Goal: Task Accomplishment & Management: Use online tool/utility

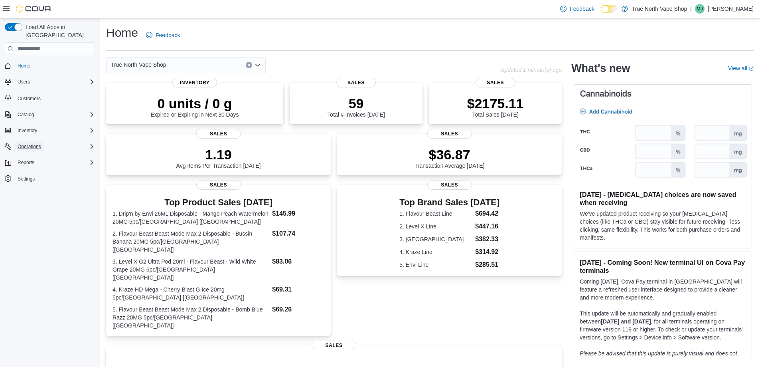
click at [35, 142] on span "Operations" at bounding box center [30, 147] width 24 height 10
click at [37, 154] on span "Cash Management" at bounding box center [34, 157] width 40 height 6
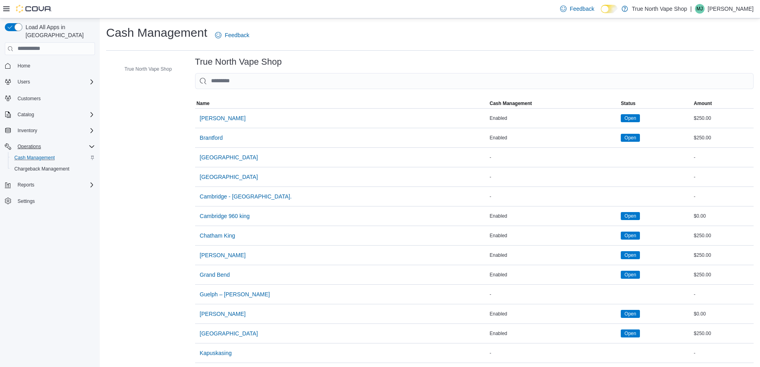
click at [87, 142] on div "Operations" at bounding box center [54, 147] width 81 height 10
click at [26, 158] on span "Reports" at bounding box center [26, 163] width 17 height 10
click at [28, 193] on span "Reports" at bounding box center [22, 196] width 17 height 6
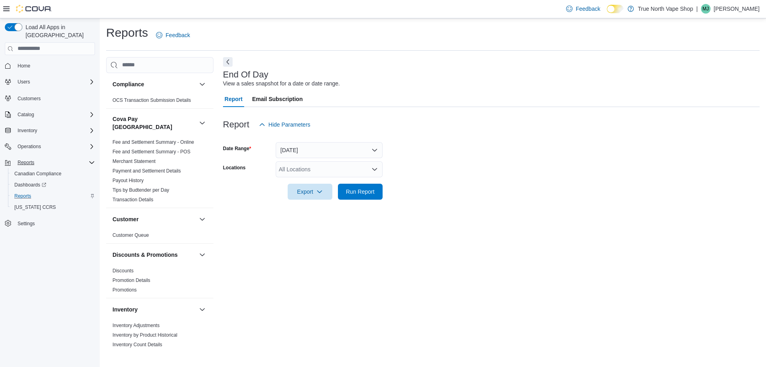
click at [363, 178] on div at bounding box center [491, 180] width 537 height 6
click at [363, 173] on div "All Locations" at bounding box center [329, 169] width 107 height 16
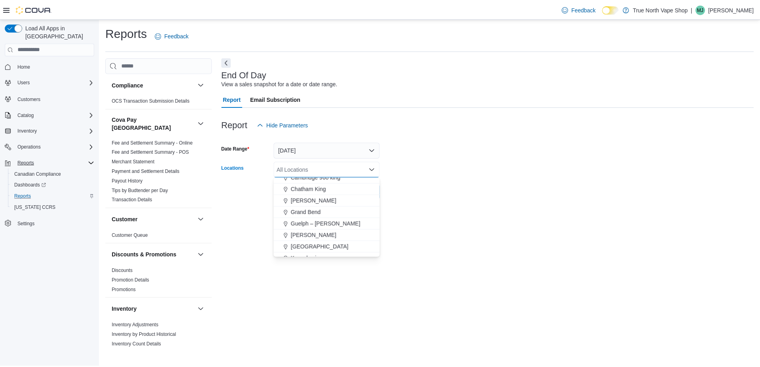
scroll to position [80, 0]
click at [314, 188] on button "Chatham King" at bounding box center [329, 184] width 107 height 12
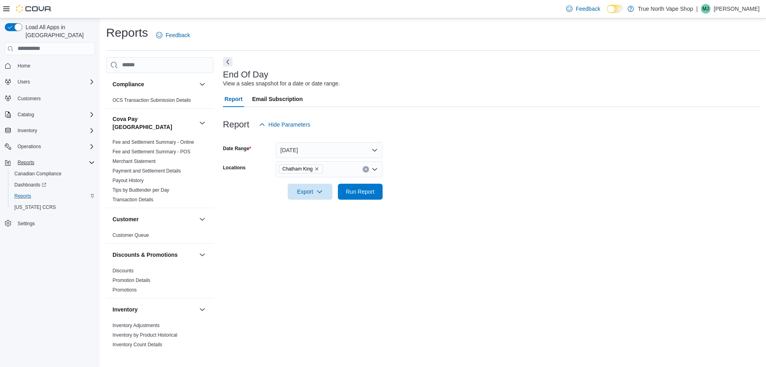
click at [445, 168] on form "Date Range Today Locations Chatham King Export Run Report" at bounding box center [491, 165] width 537 height 67
click at [381, 193] on button "Run Report" at bounding box center [360, 191] width 45 height 16
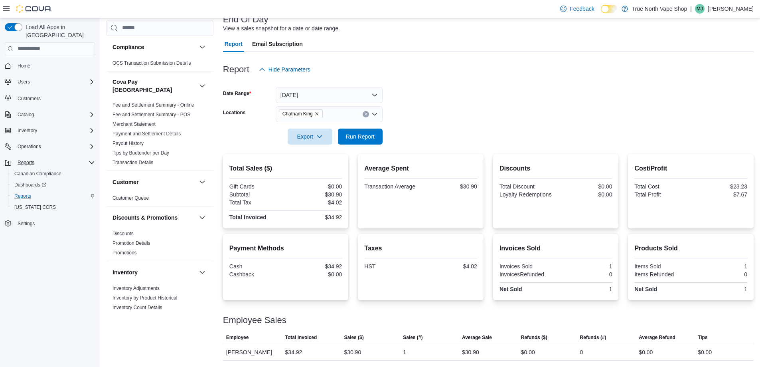
scroll to position [65, 0]
click at [740, 10] on p "[PERSON_NAME]" at bounding box center [731, 9] width 46 height 10
click at [704, 83] on button "Sign Out" at bounding box center [713, 87] width 73 height 13
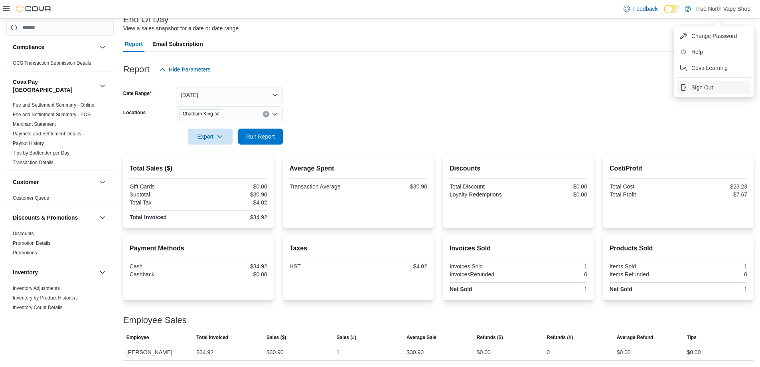
scroll to position [55, 0]
